Goal: Find contact information: Find contact information

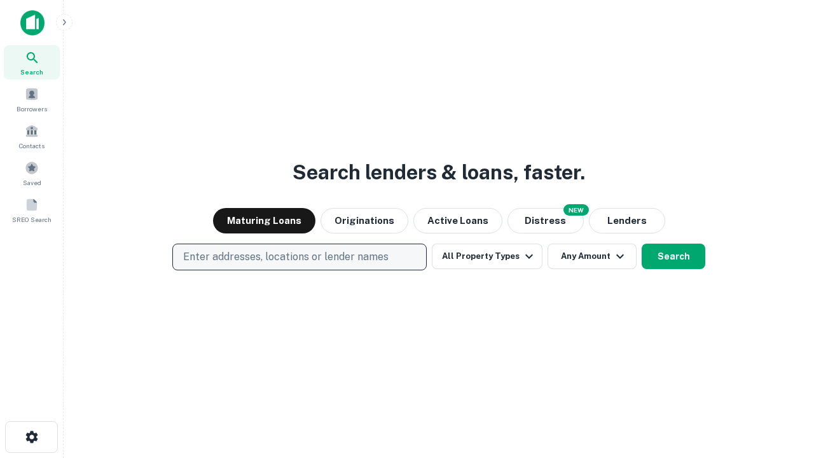
click at [299, 257] on p "Enter addresses, locations or lender names" at bounding box center [285, 256] width 205 height 15
type input "**********"
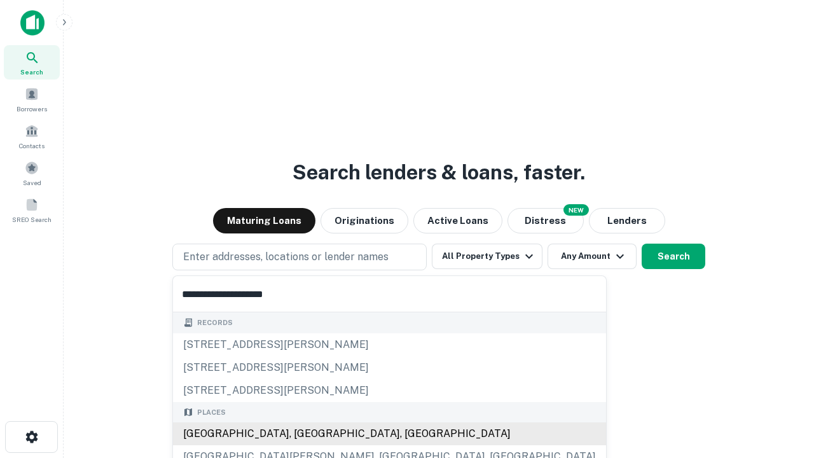
click at [304, 434] on div "Santa Monica, CA, USA" at bounding box center [389, 433] width 433 height 23
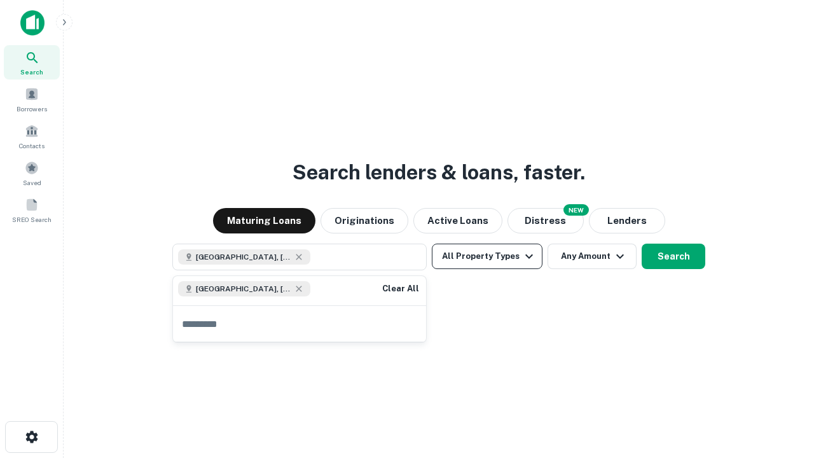
click at [487, 256] on button "All Property Types" at bounding box center [487, 256] width 111 height 25
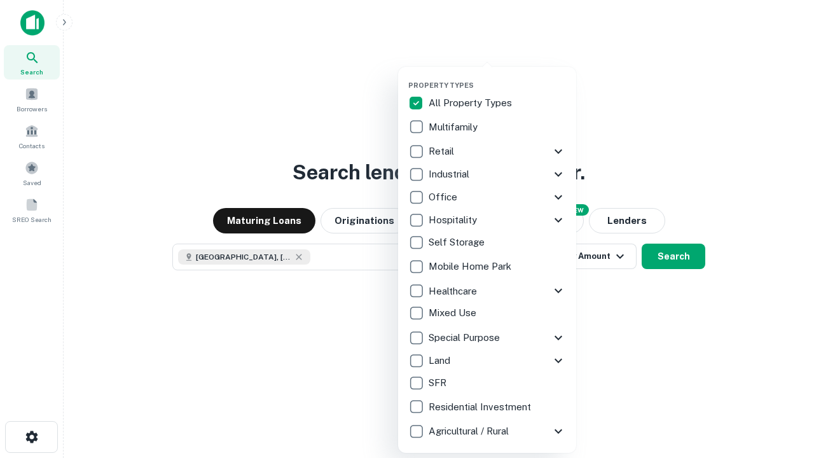
click at [497, 77] on button "button" at bounding box center [497, 77] width 178 height 1
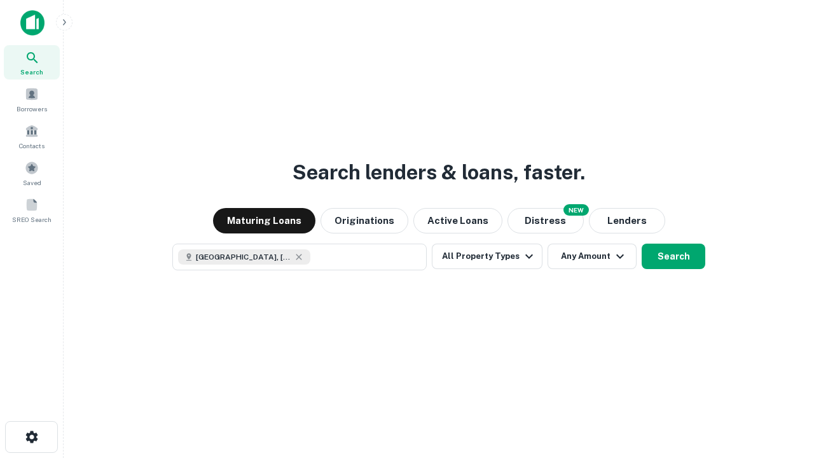
scroll to position [20, 0]
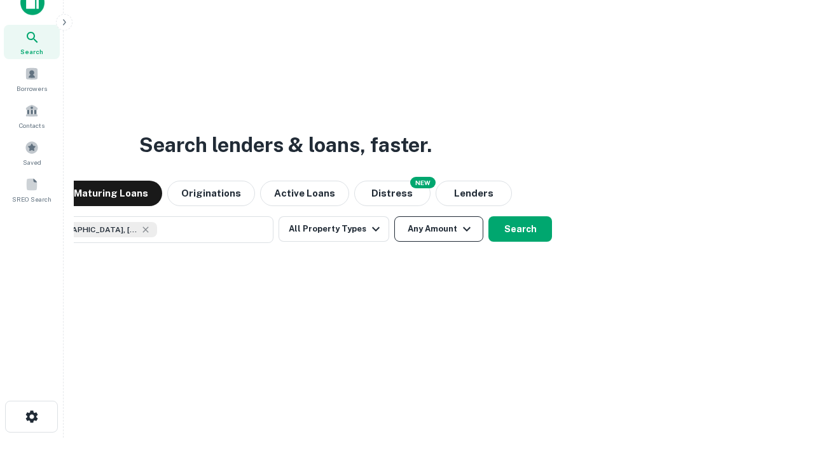
click at [394, 216] on button "Any Amount" at bounding box center [438, 228] width 89 height 25
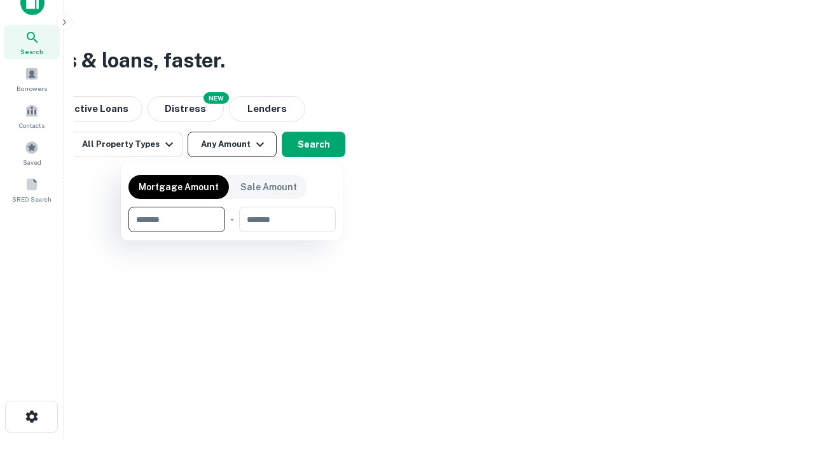
type input "*******"
click at [232, 232] on button "button" at bounding box center [231, 232] width 207 height 1
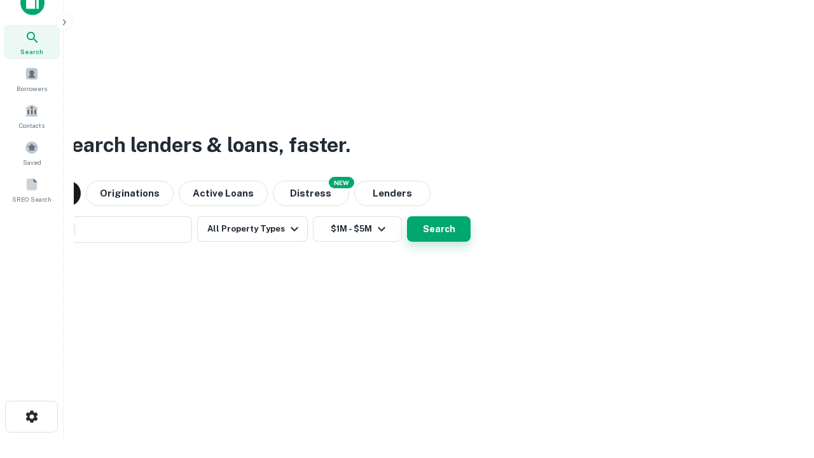
click at [407, 216] on button "Search" at bounding box center [439, 228] width 64 height 25
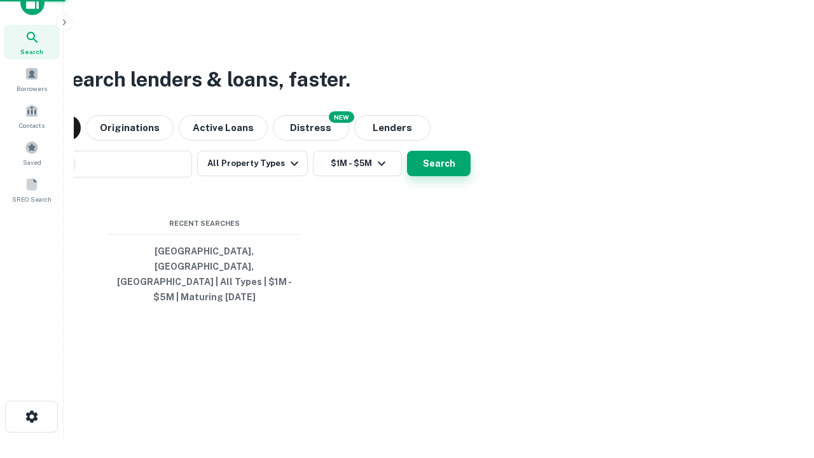
scroll to position [41, 360]
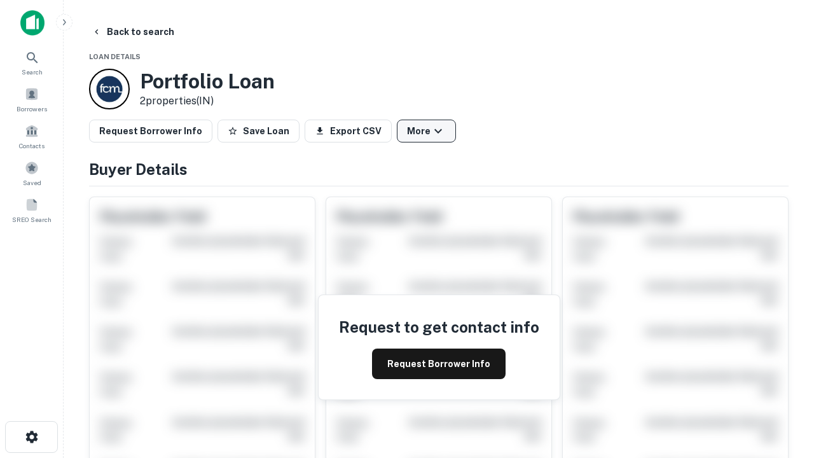
click at [426, 131] on button "More" at bounding box center [426, 131] width 59 height 23
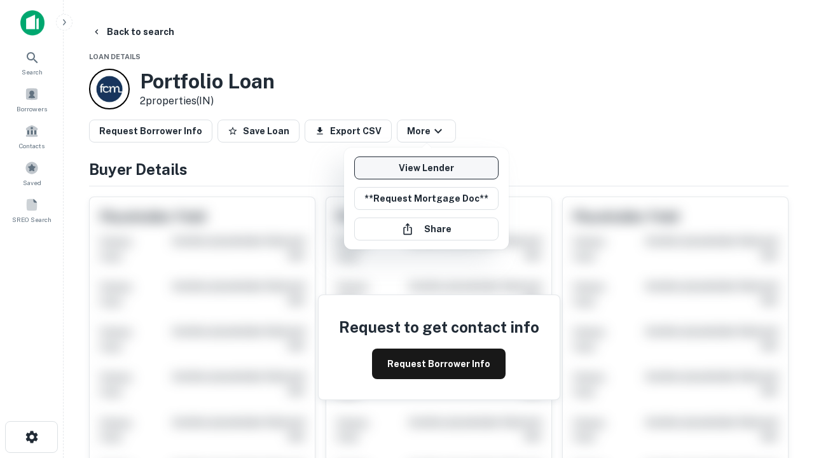
click at [426, 168] on link "View Lender" at bounding box center [426, 167] width 144 height 23
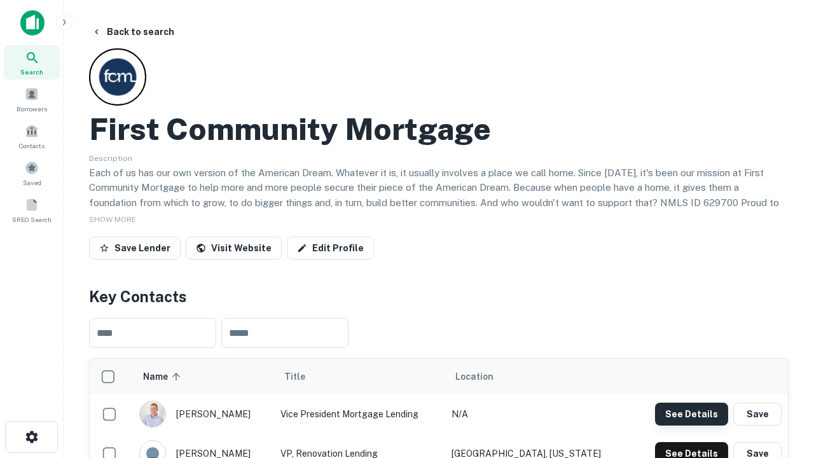
click at [691, 413] on button "See Details" at bounding box center [691, 414] width 73 height 23
click at [31, 437] on icon "button" at bounding box center [31, 436] width 15 height 15
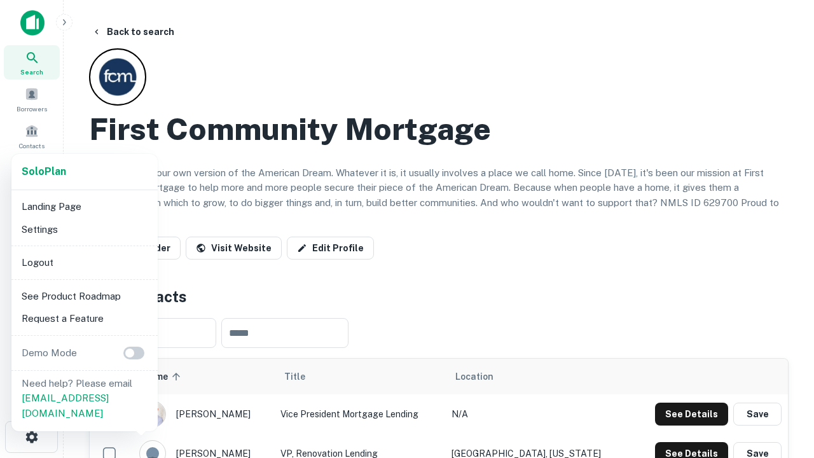
click at [84, 262] on li "Logout" at bounding box center [85, 262] width 136 height 23
